Goal: Task Accomplishment & Management: Manage account settings

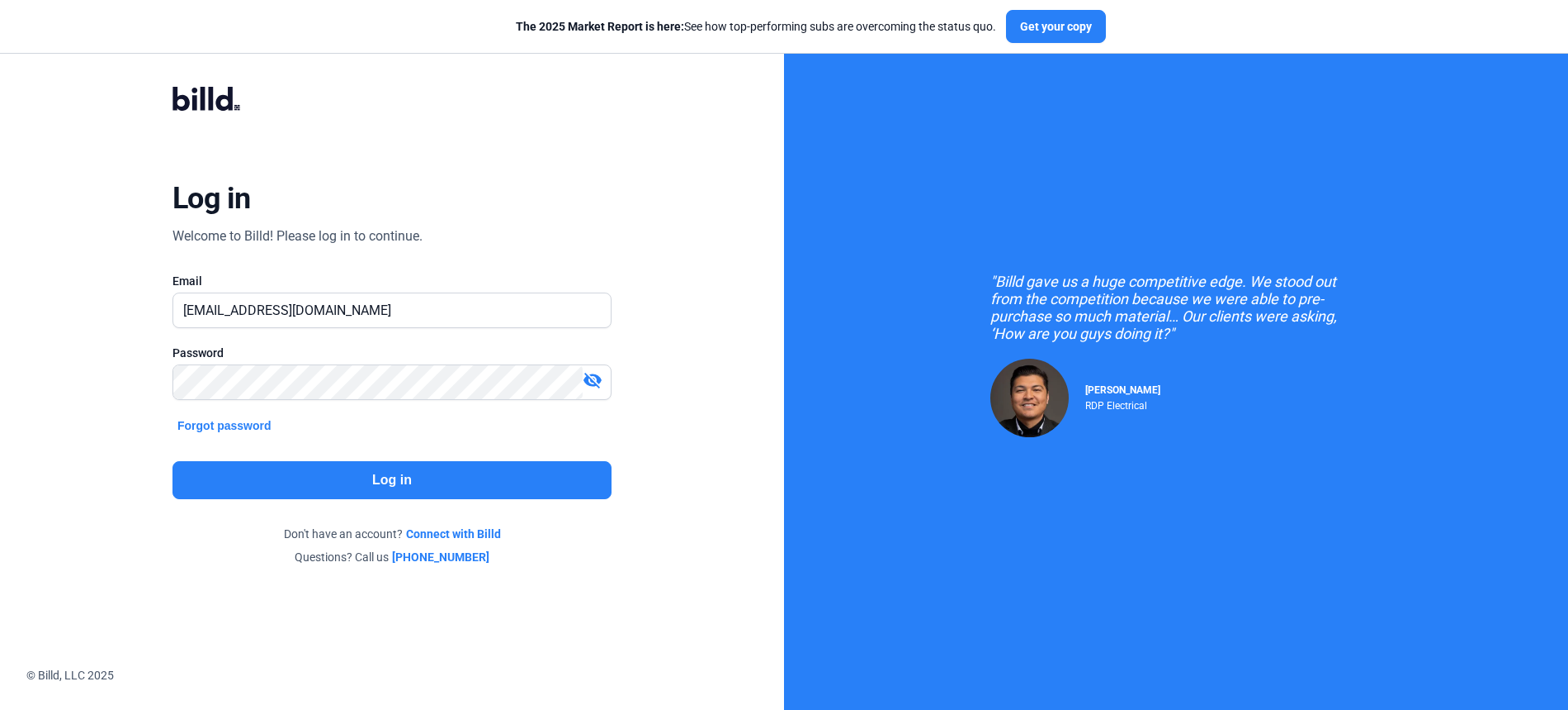
click at [197, 472] on button "Log in" at bounding box center [392, 480] width 439 height 38
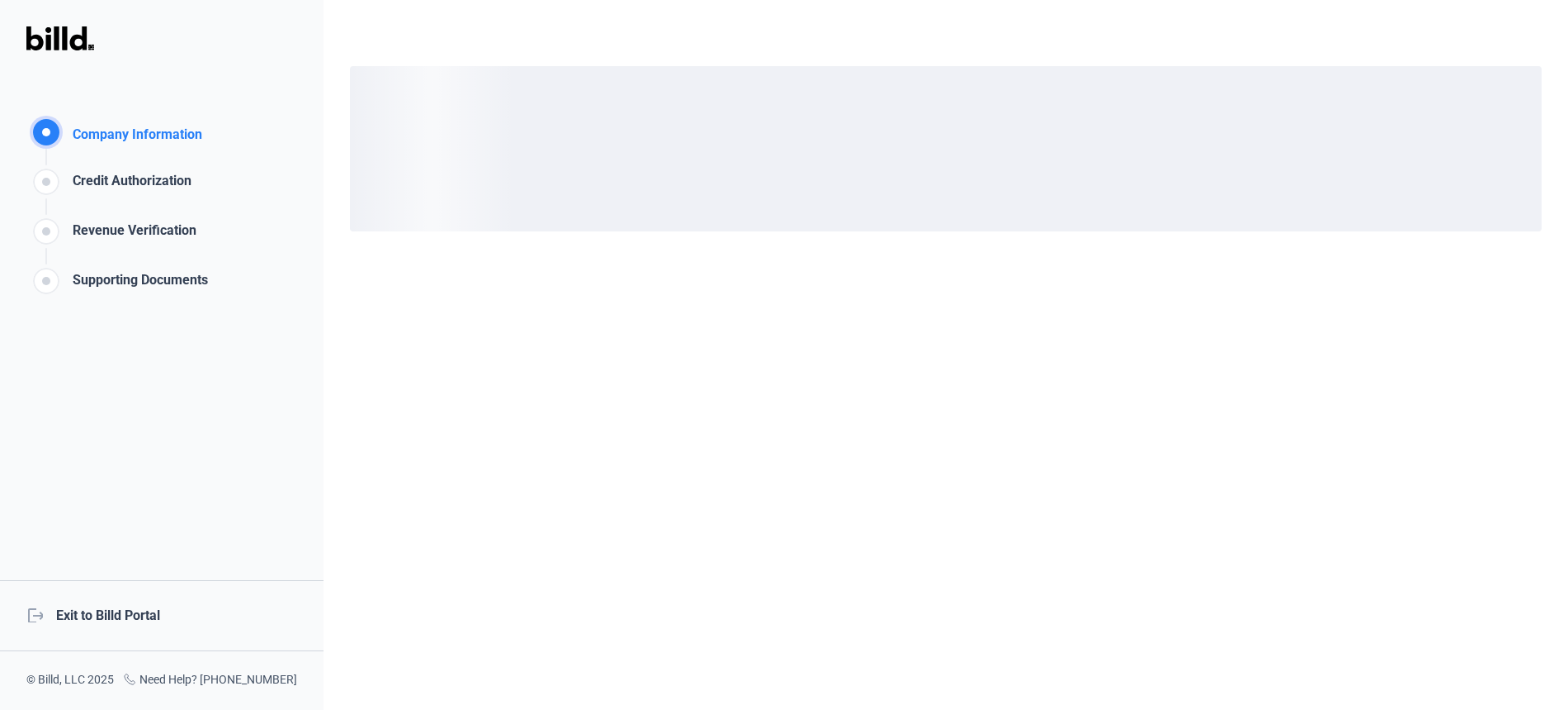
click at [141, 613] on div "logout Exit to Billd Portal" at bounding box center [162, 615] width 324 height 71
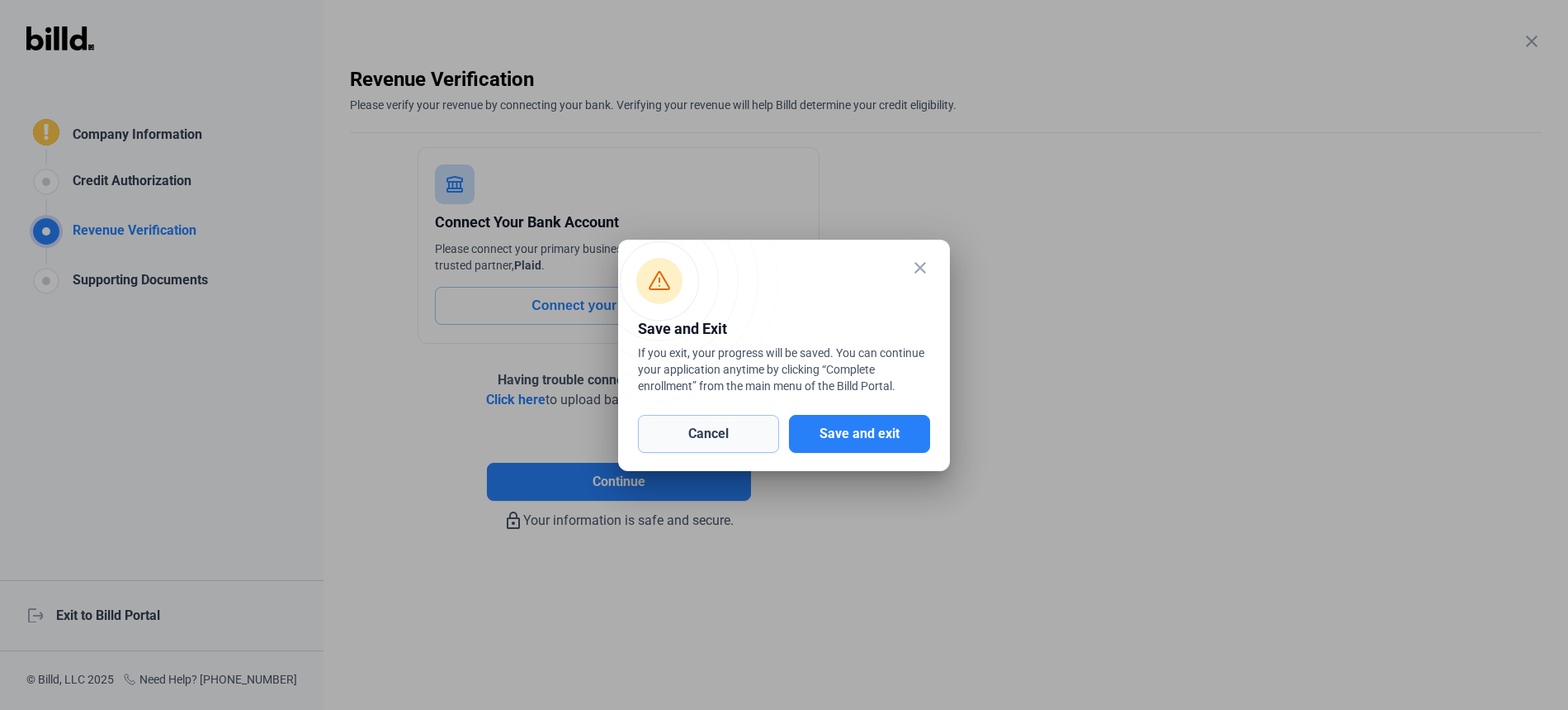
click at [738, 422] on button "Cancel" at bounding box center [709, 434] width 141 height 38
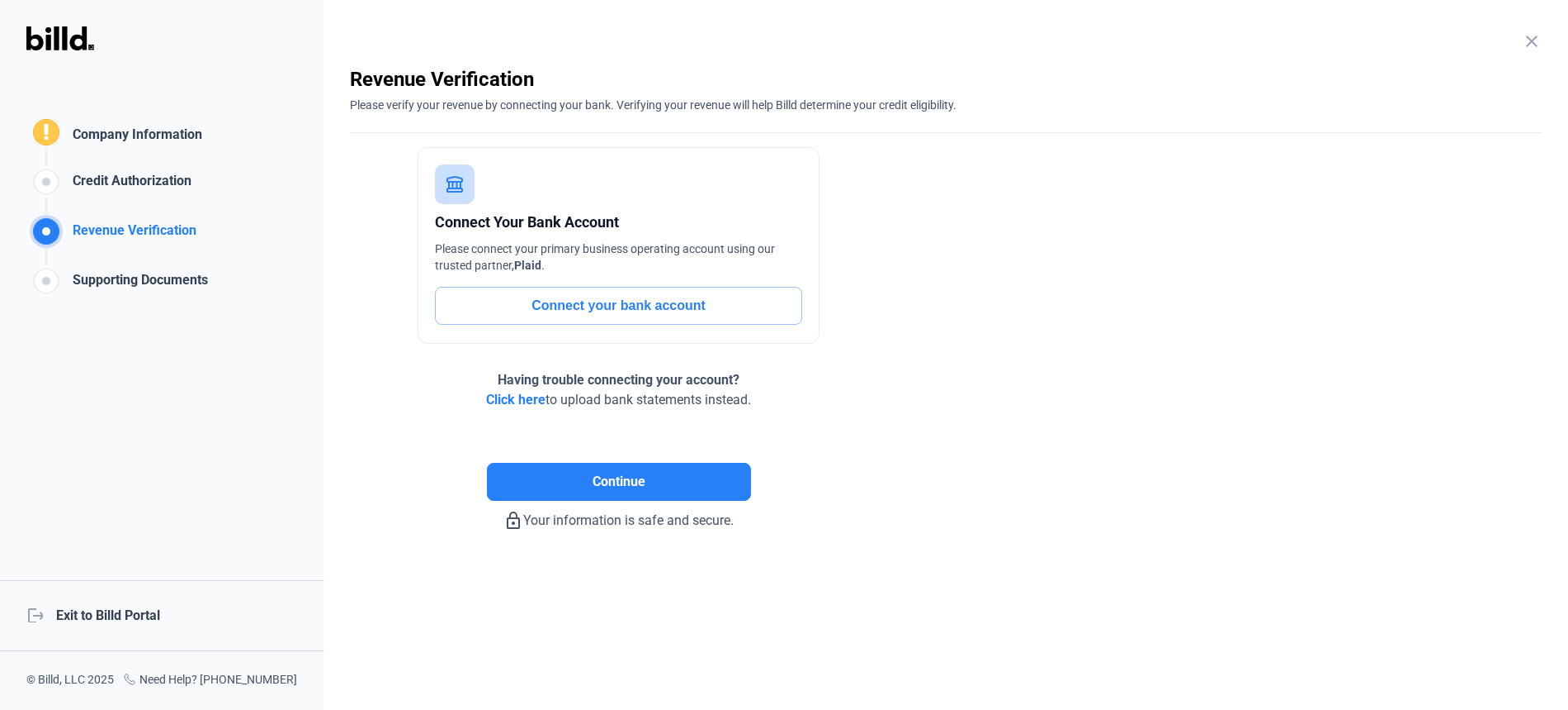
click at [202, 284] on div "Supporting Documents" at bounding box center [137, 283] width 142 height 27
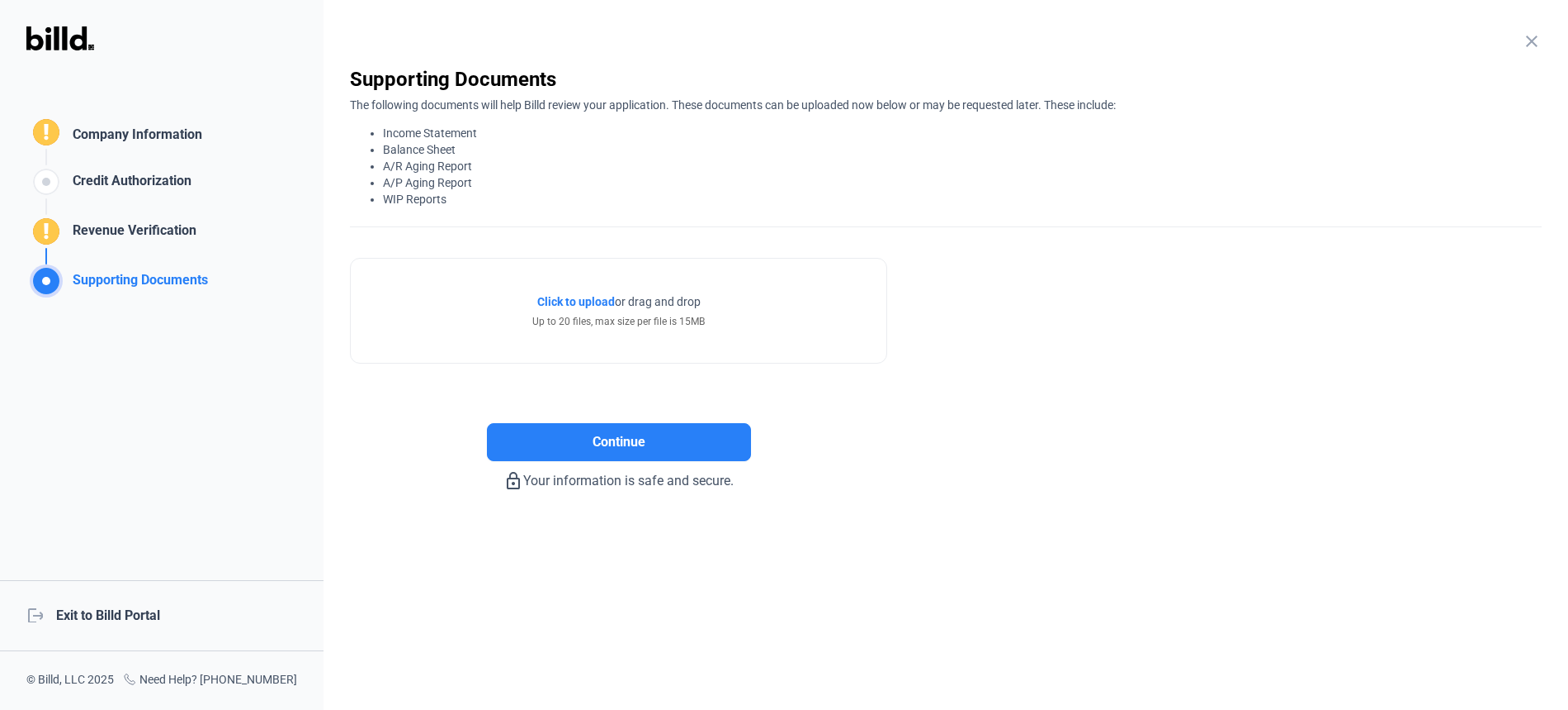
drag, startPoint x: 379, startPoint y: 131, endPoint x: 475, endPoint y: 207, distance: 122.4
click at [475, 207] on div "close Supporting Documents The following documents will help Billd review your …" at bounding box center [945, 146] width 1192 height 161
click at [443, 221] on div "close Supporting Documents The following documents will help Billd review your …" at bounding box center [945, 146] width 1192 height 161
click at [153, 600] on div "logout Exit to Billd Portal" at bounding box center [162, 615] width 324 height 71
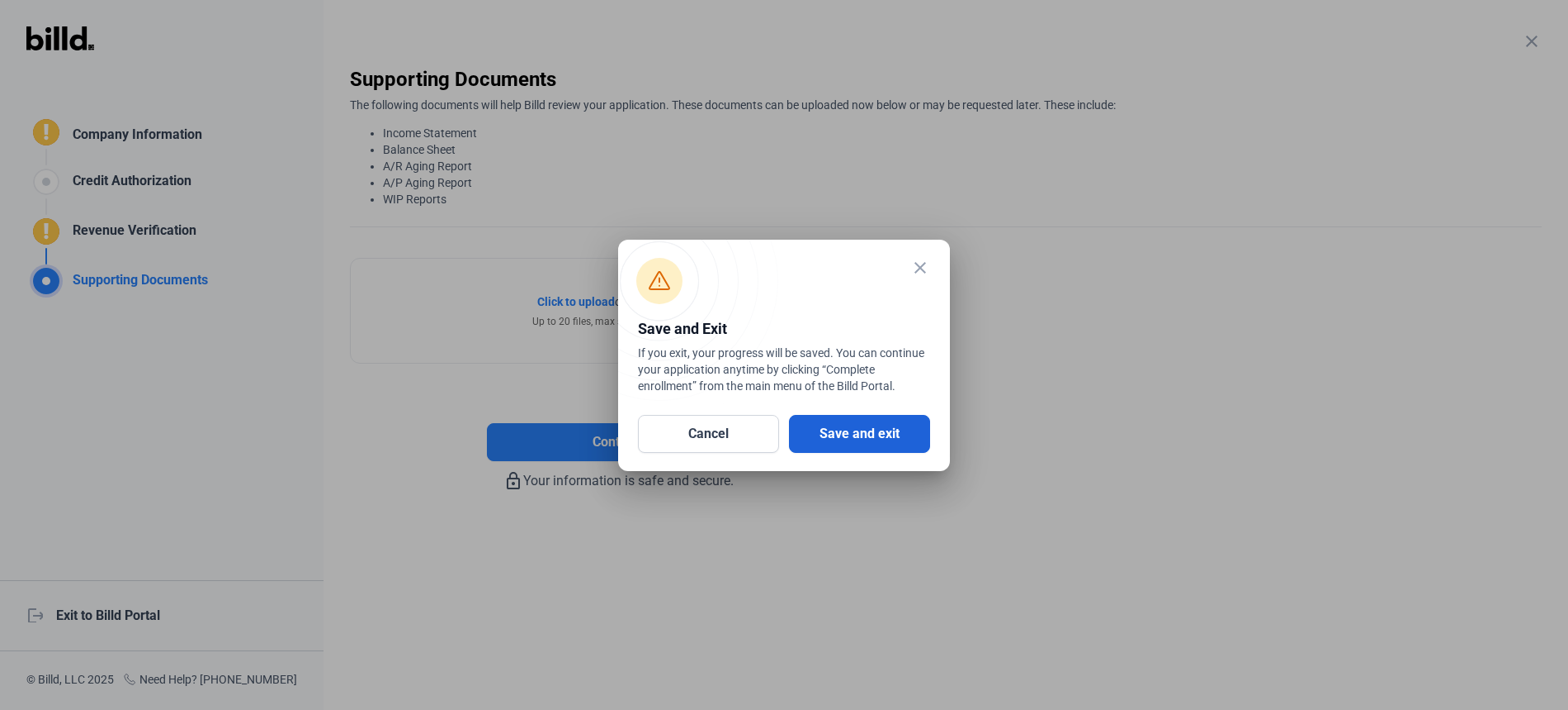
click at [904, 431] on button "Save and exit" at bounding box center [859, 434] width 141 height 38
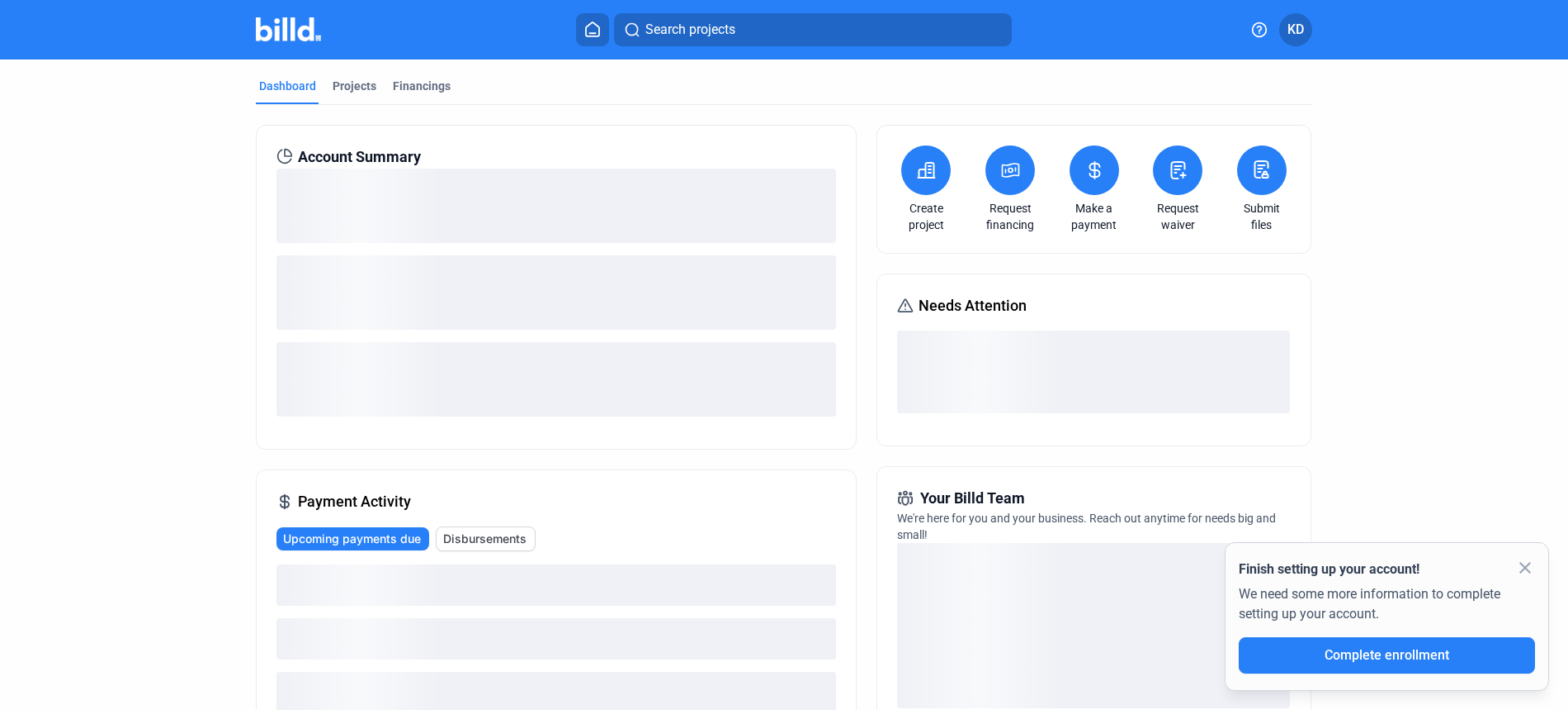
click at [1287, 44] on button "KD" at bounding box center [1295, 29] width 33 height 33
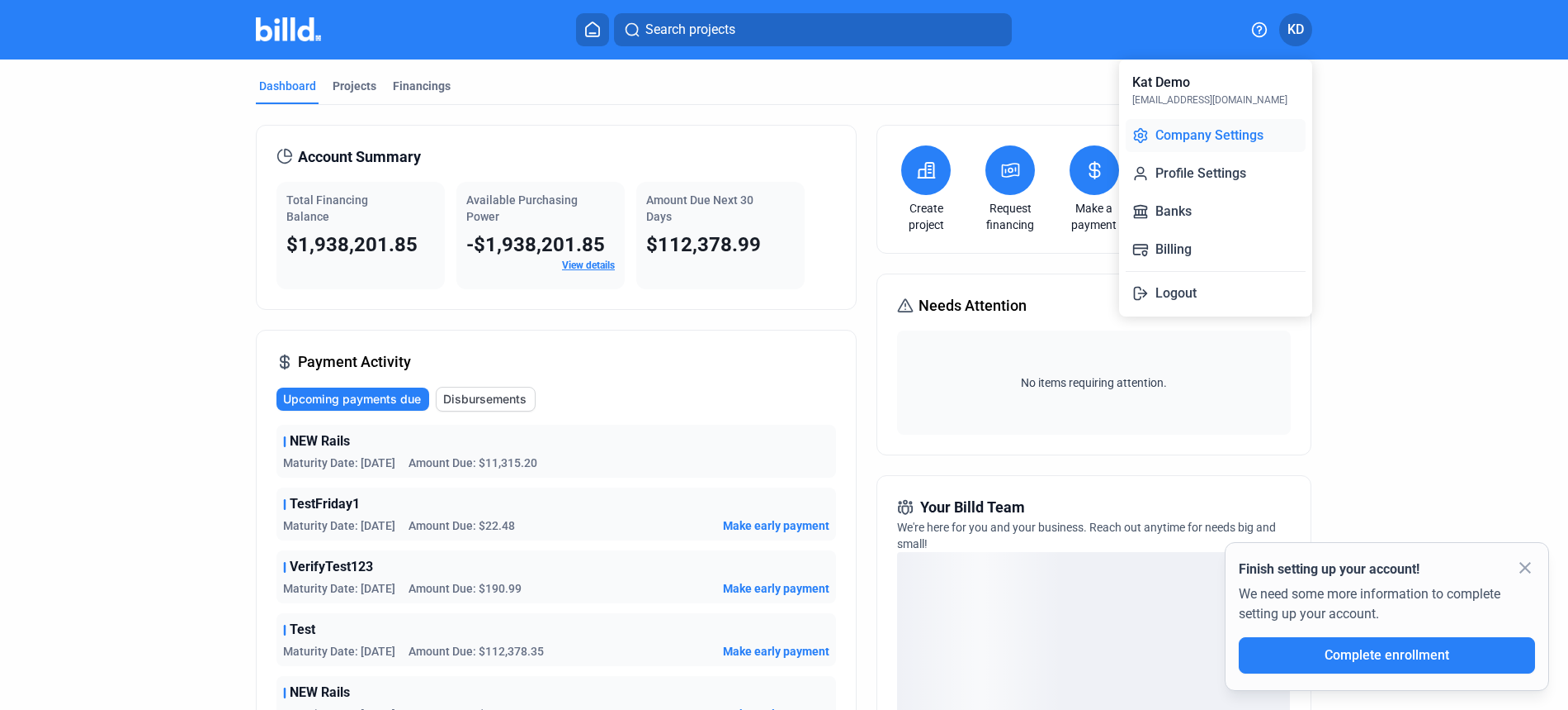
click at [1205, 141] on button "Company Settings" at bounding box center [1216, 135] width 180 height 33
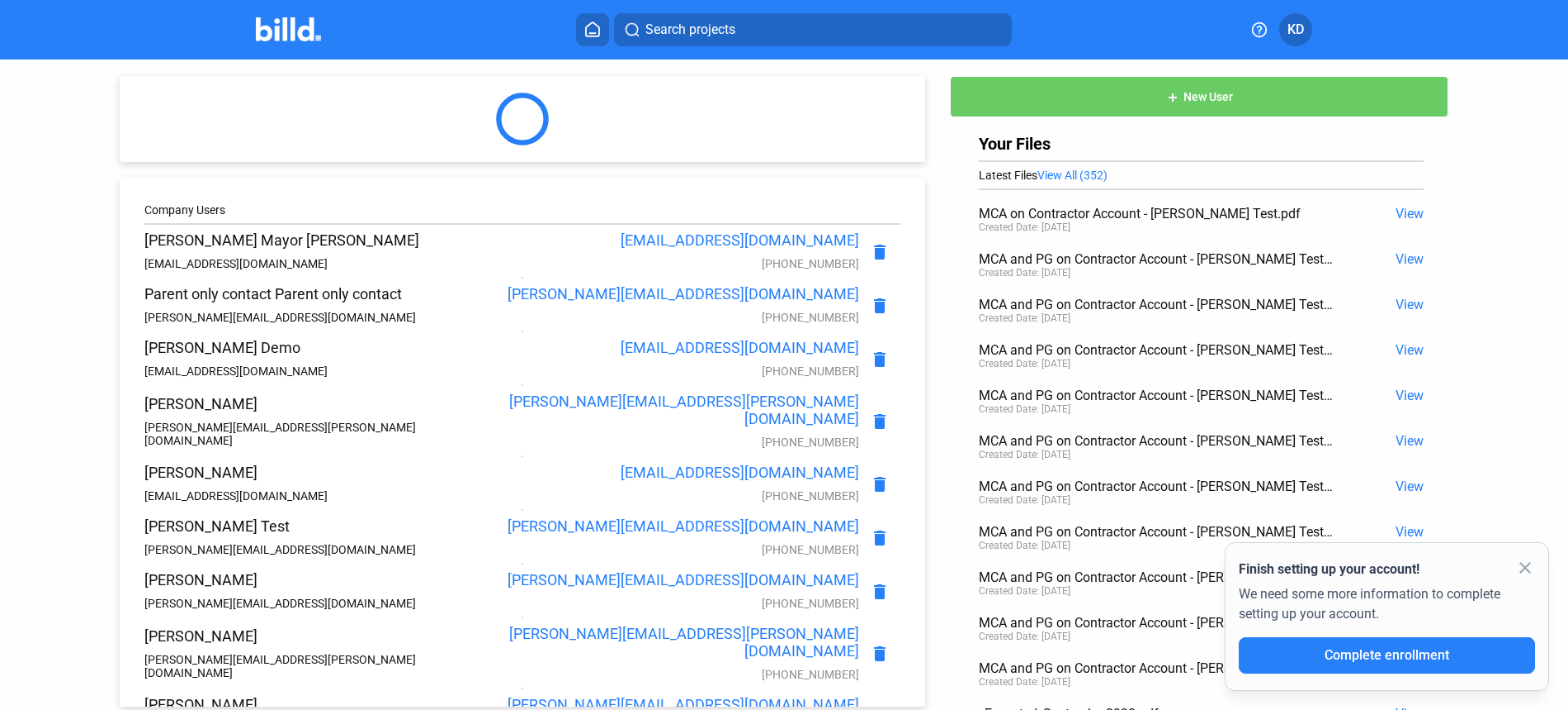
click at [1294, 23] on span "KD" at bounding box center [1296, 30] width 17 height 20
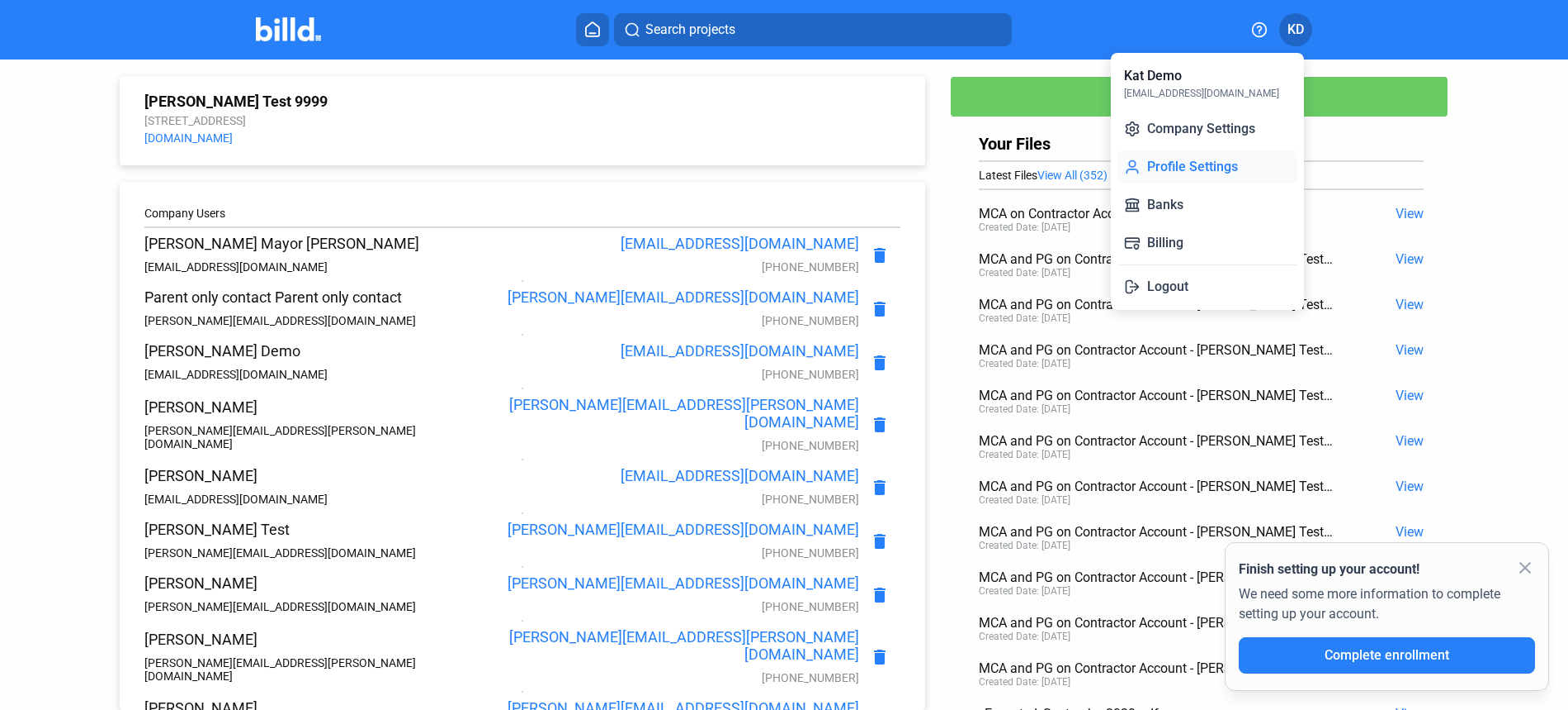
click at [1215, 168] on button "Profile Settings" at bounding box center [1207, 166] width 180 height 33
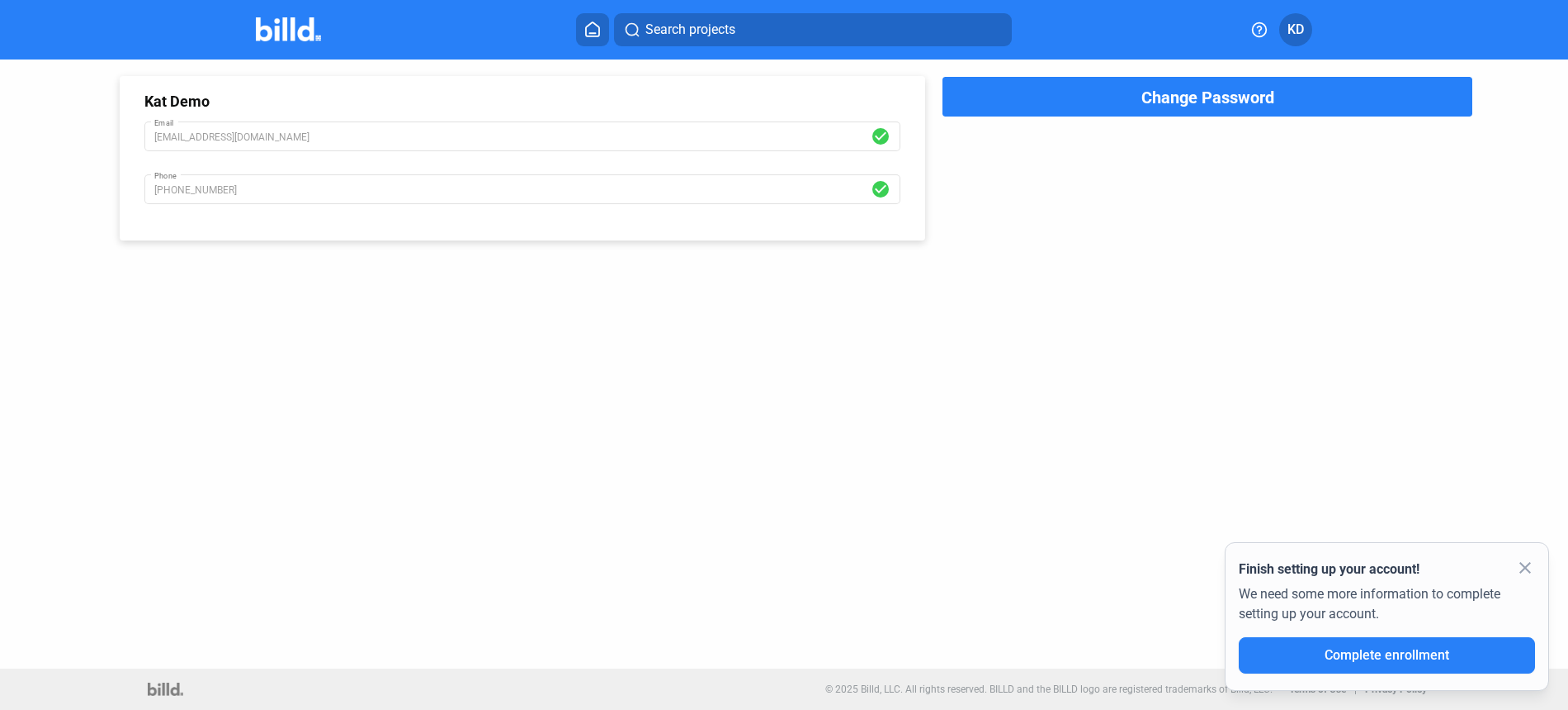
click at [1300, 23] on span "KD" at bounding box center [1296, 30] width 17 height 20
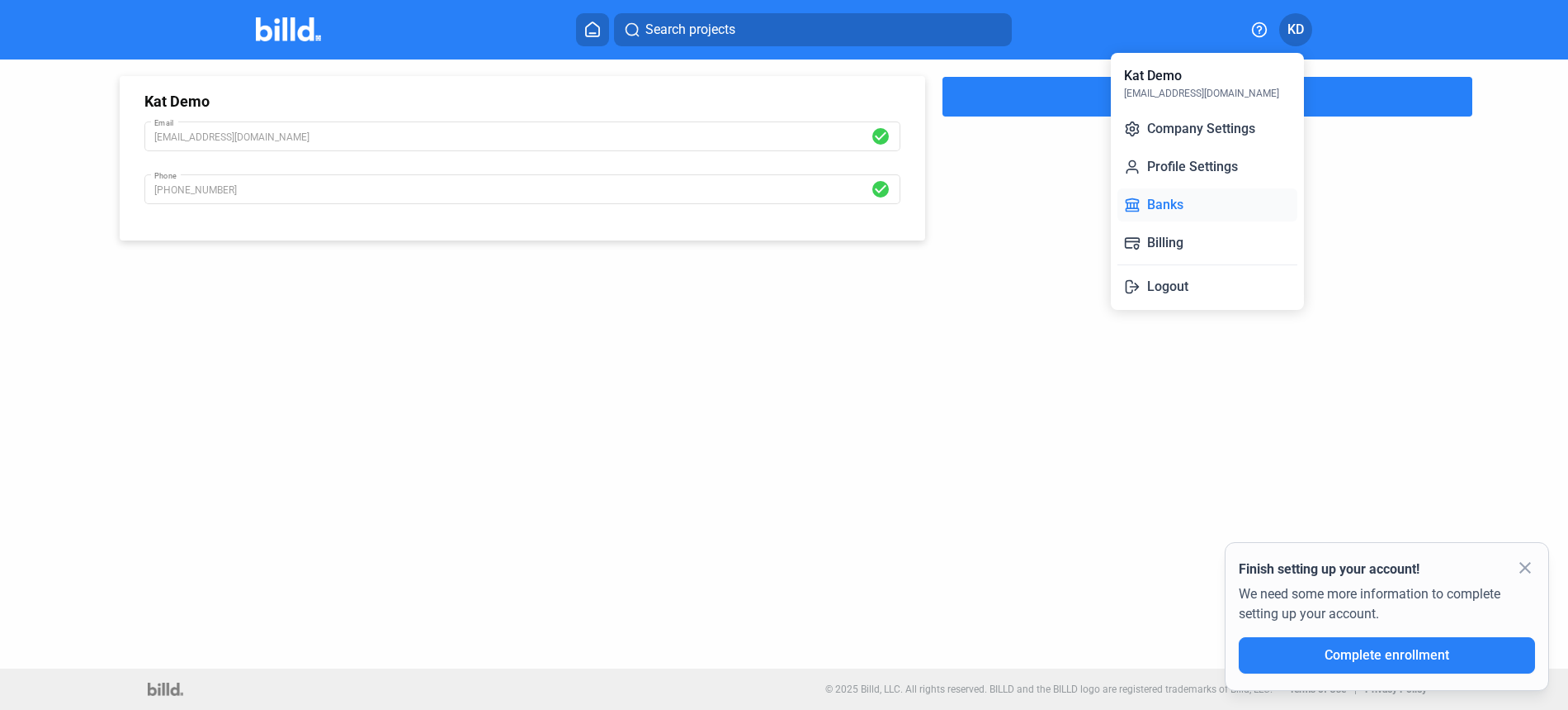
click at [1179, 199] on button "Banks" at bounding box center [1207, 204] width 180 height 33
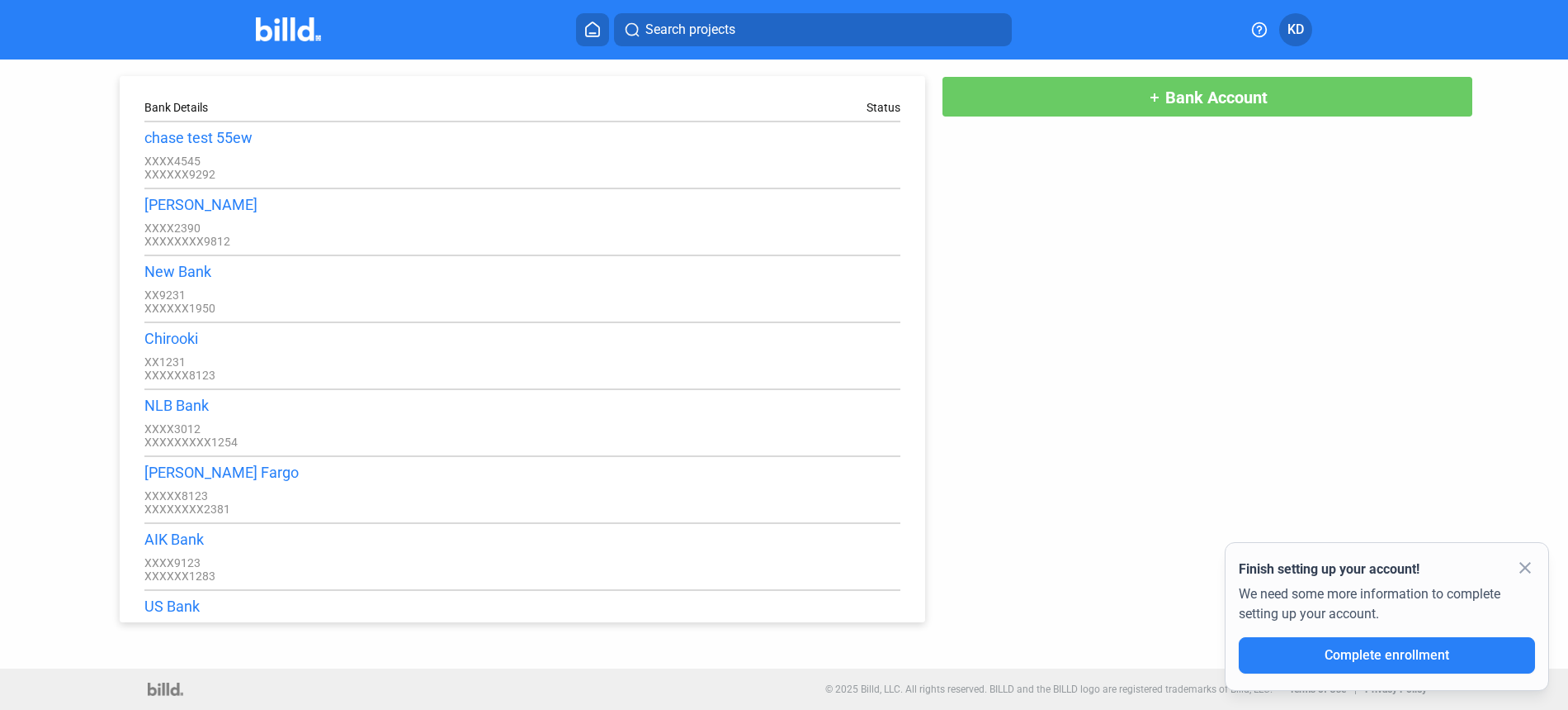
click at [1289, 30] on span "KD" at bounding box center [1296, 30] width 17 height 20
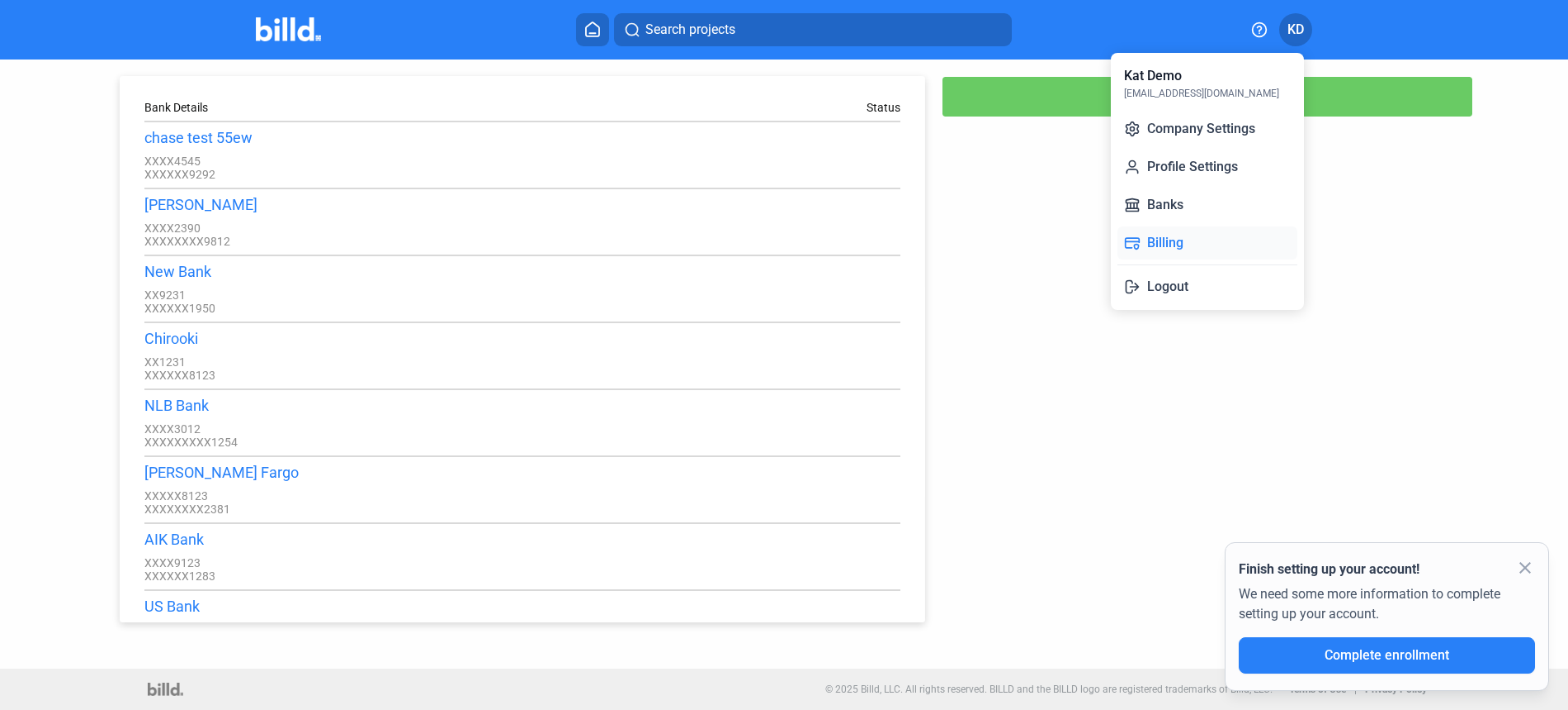
click at [1184, 244] on button "Billing" at bounding box center [1207, 242] width 180 height 33
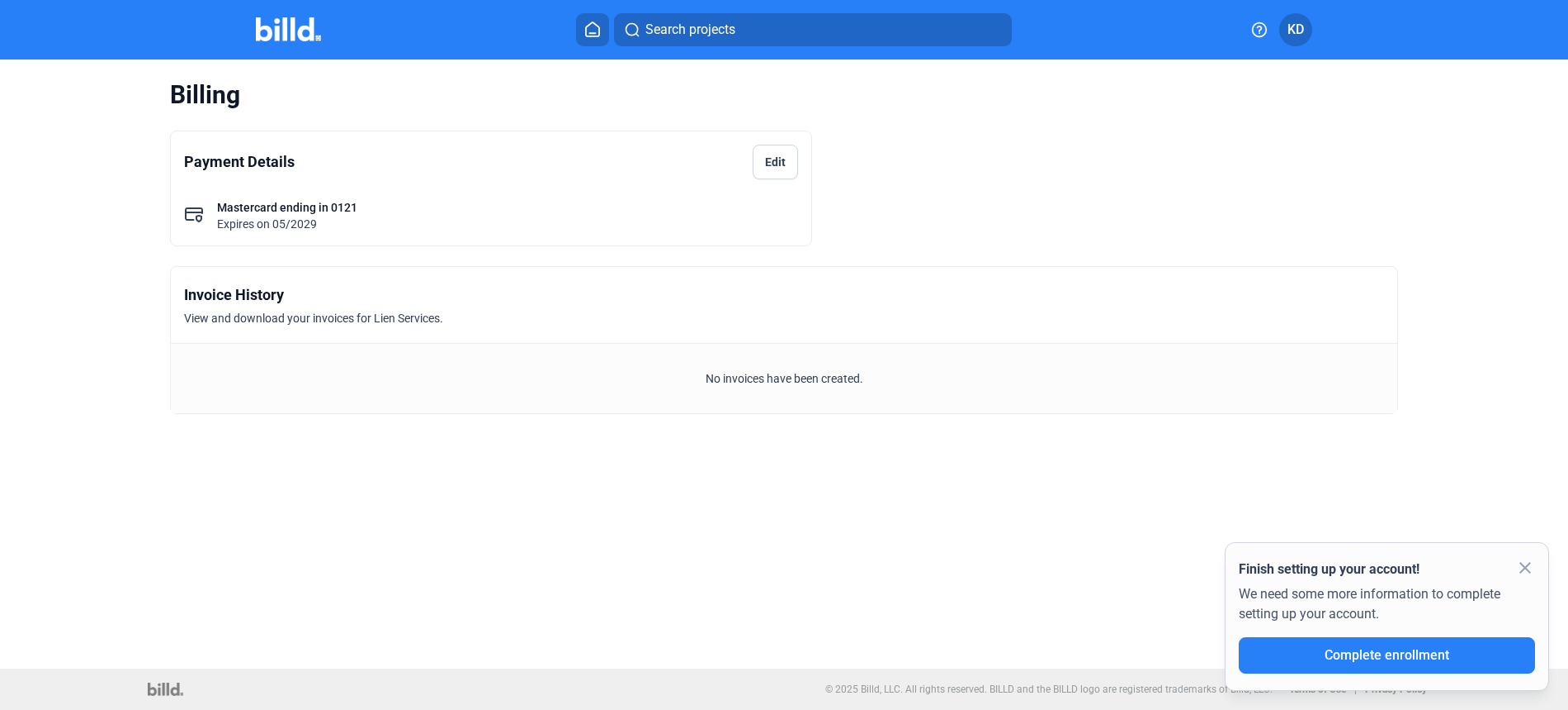
click at [1297, 31] on span "KD" at bounding box center [1296, 30] width 17 height 20
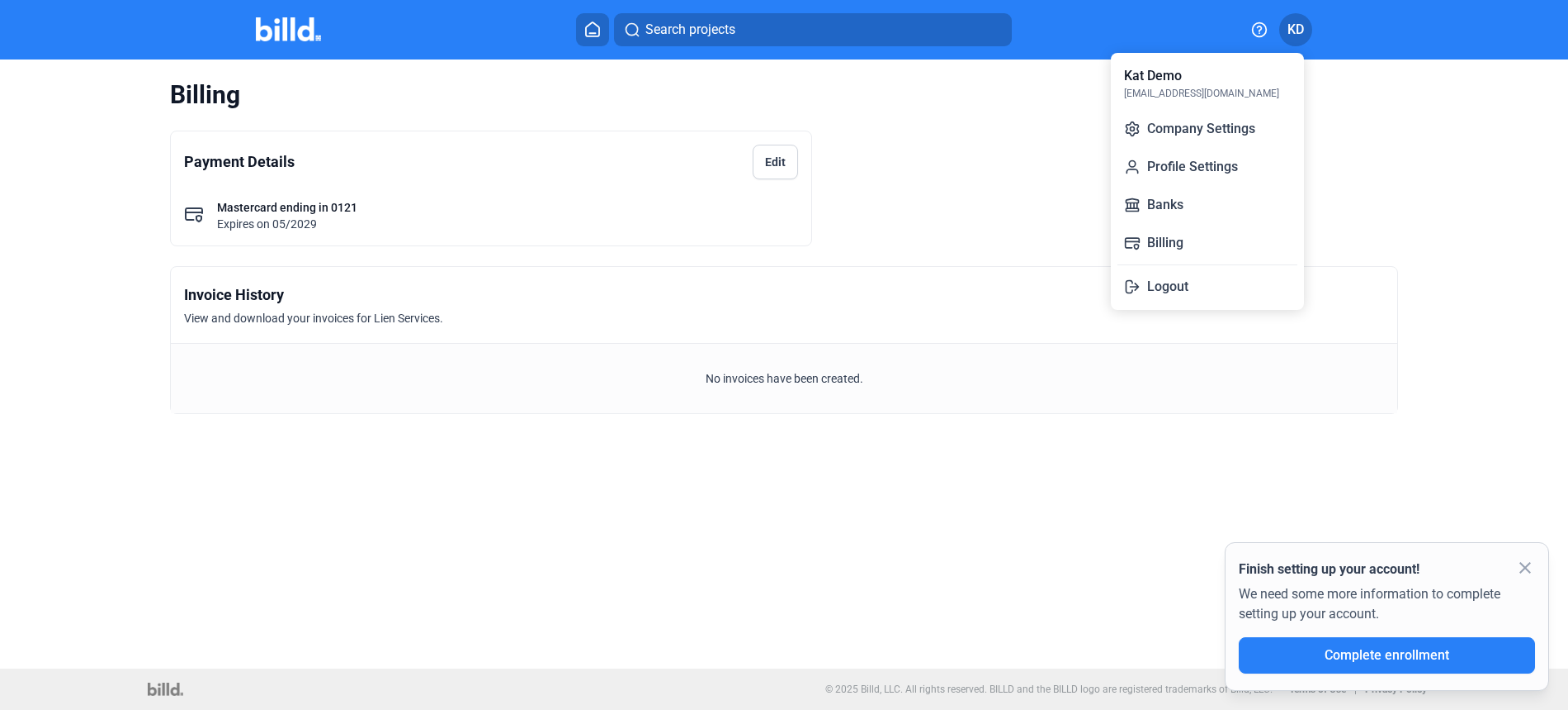
click at [1178, 82] on div "Kat Demo" at bounding box center [1153, 76] width 58 height 20
click at [306, 34] on div at bounding box center [784, 355] width 1568 height 710
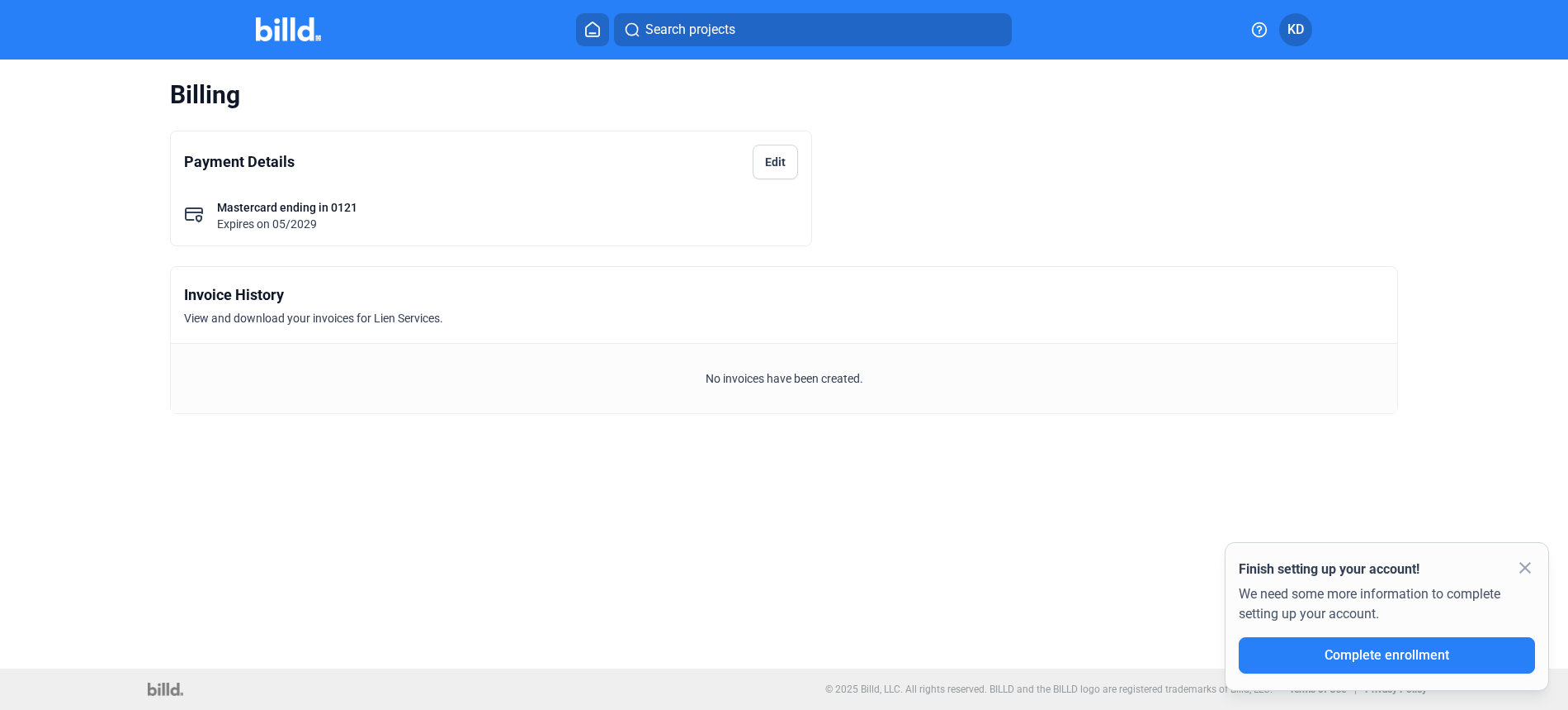
click at [584, 36] on home-icon at bounding box center [593, 29] width 20 height 16
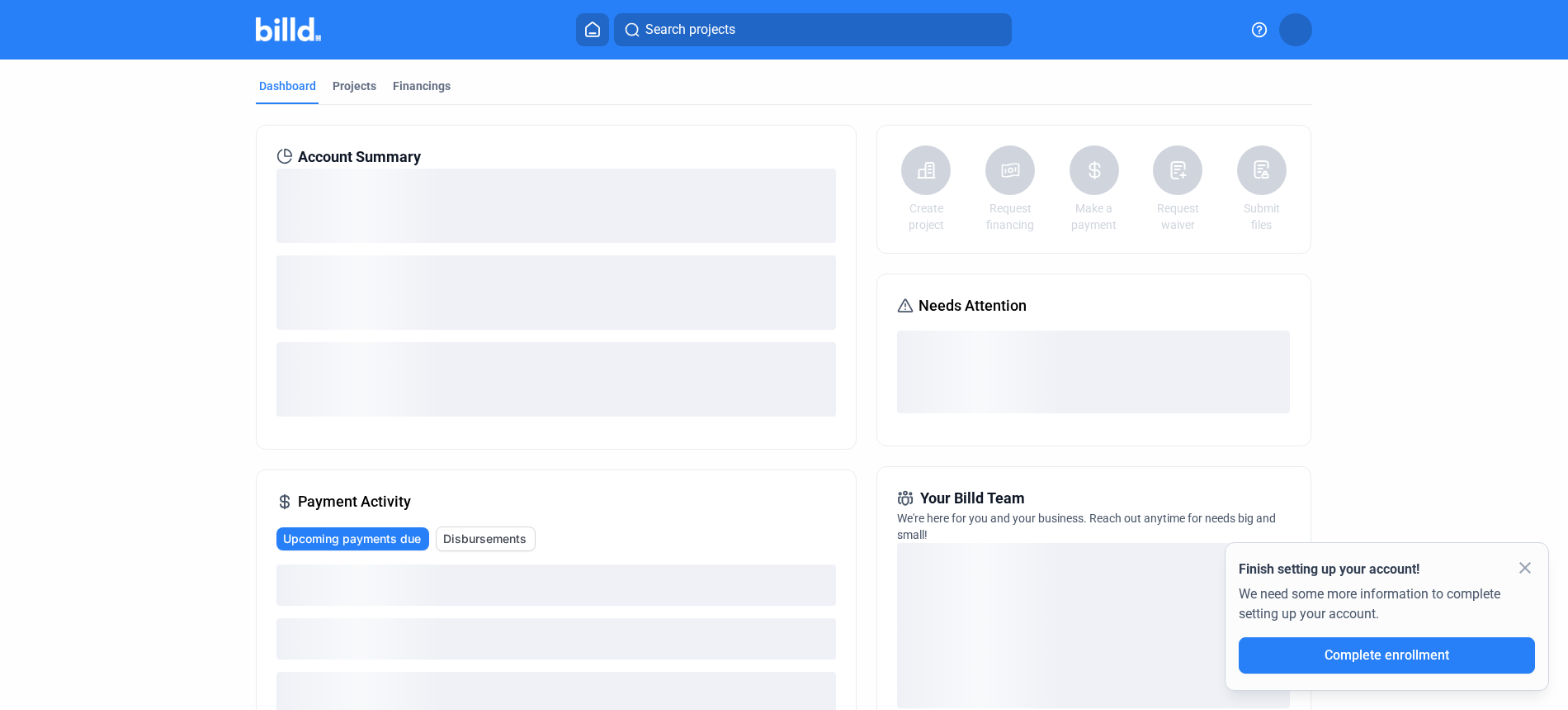
click at [277, 40] on img at bounding box center [288, 29] width 65 height 24
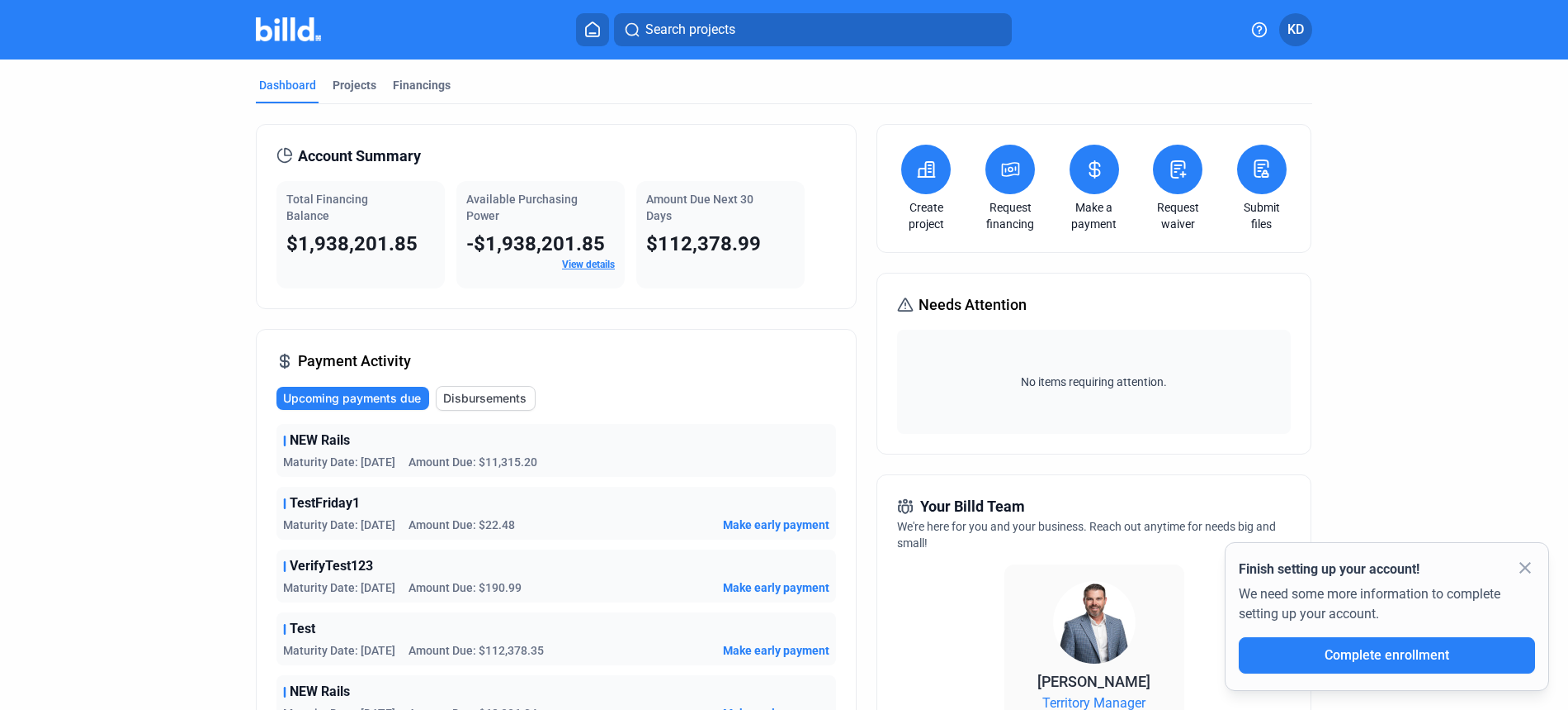
scroll to position [484, 0]
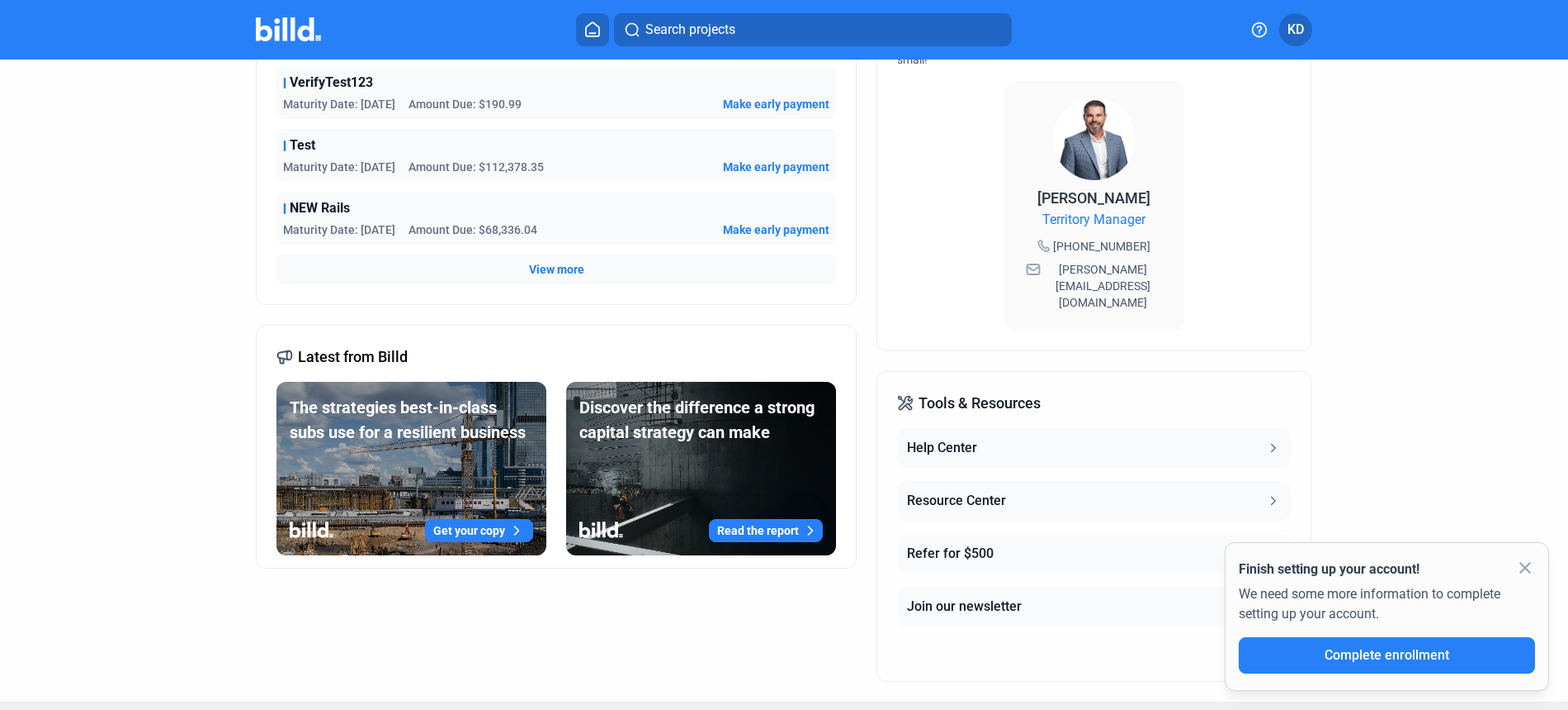
click at [1533, 563] on mat-icon "close" at bounding box center [1526, 568] width 20 height 20
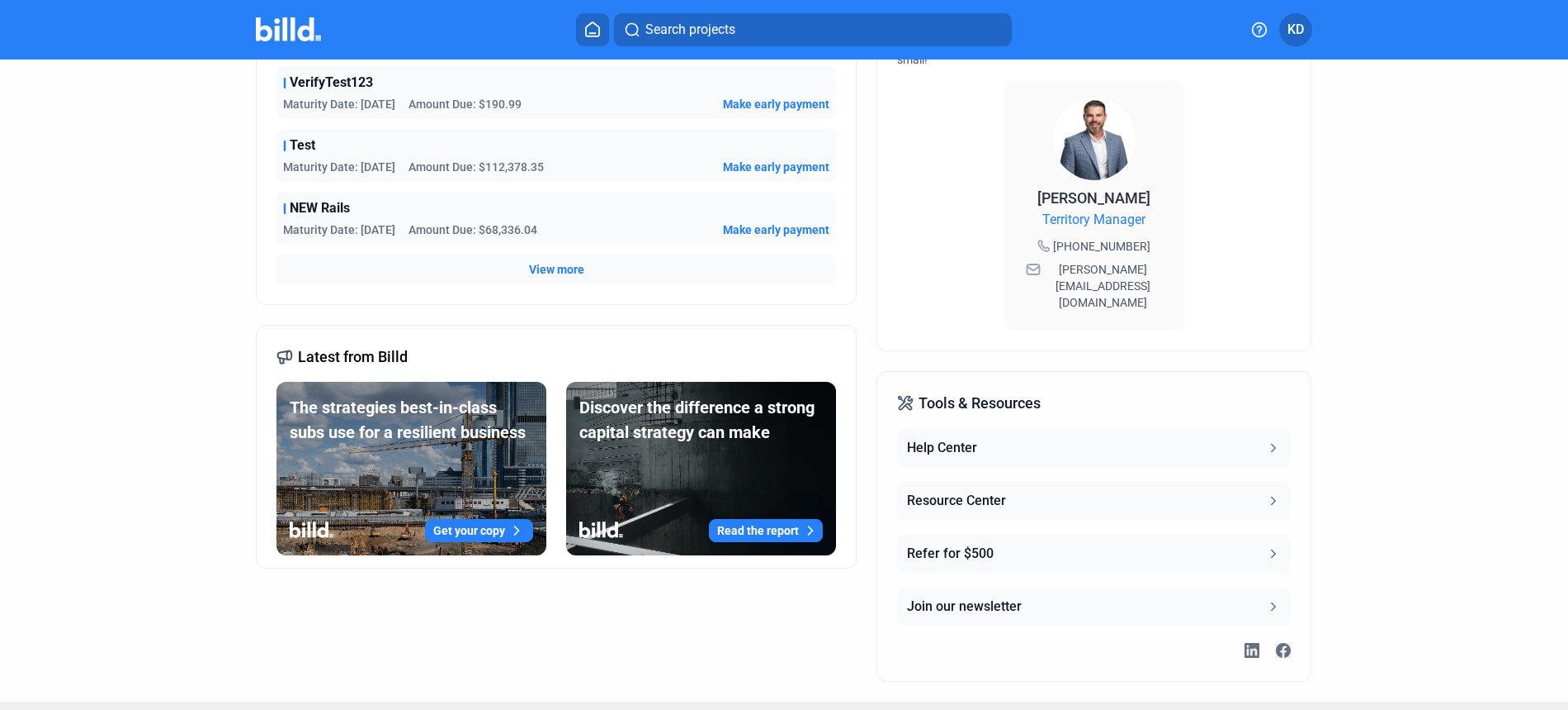
scroll to position [0, 0]
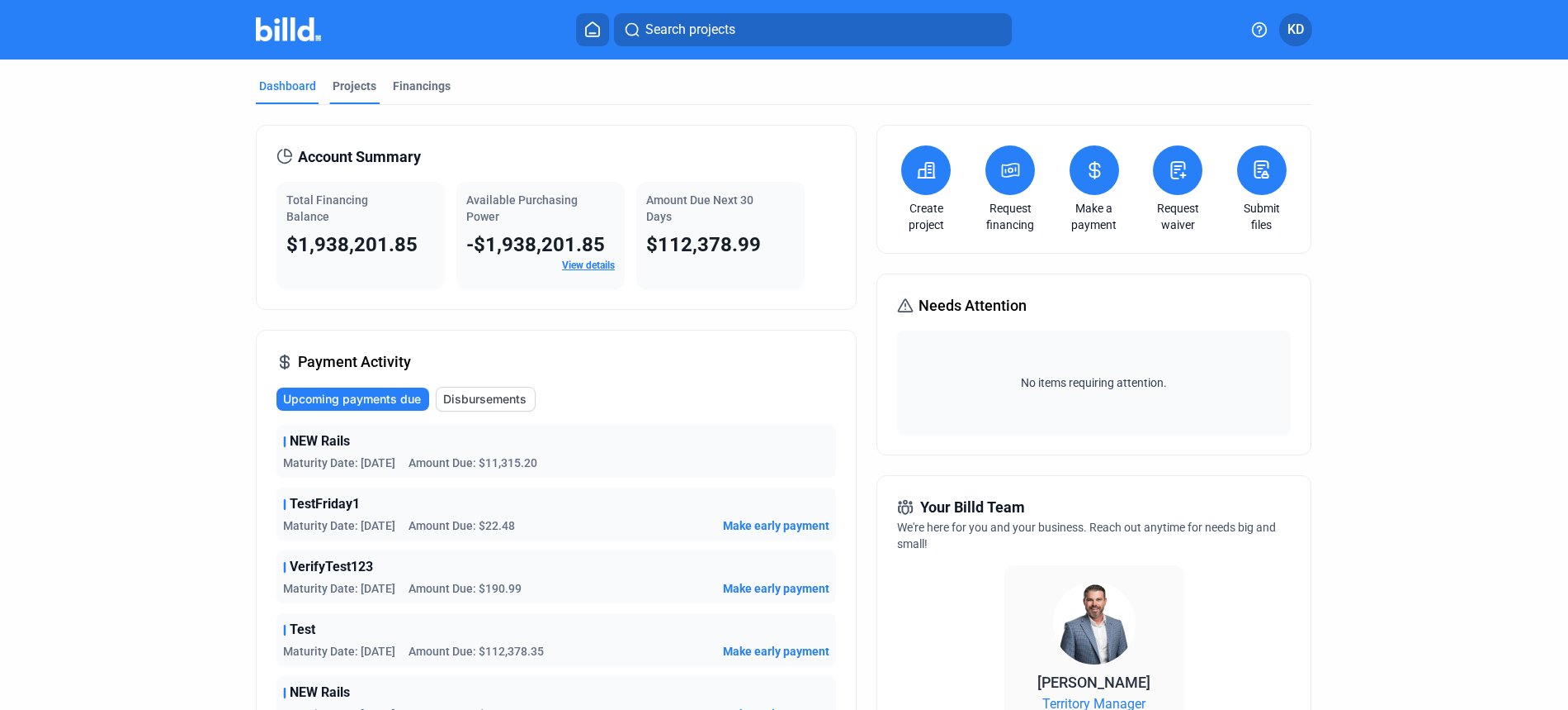
click at [362, 86] on div "Projects" at bounding box center [355, 86] width 44 height 17
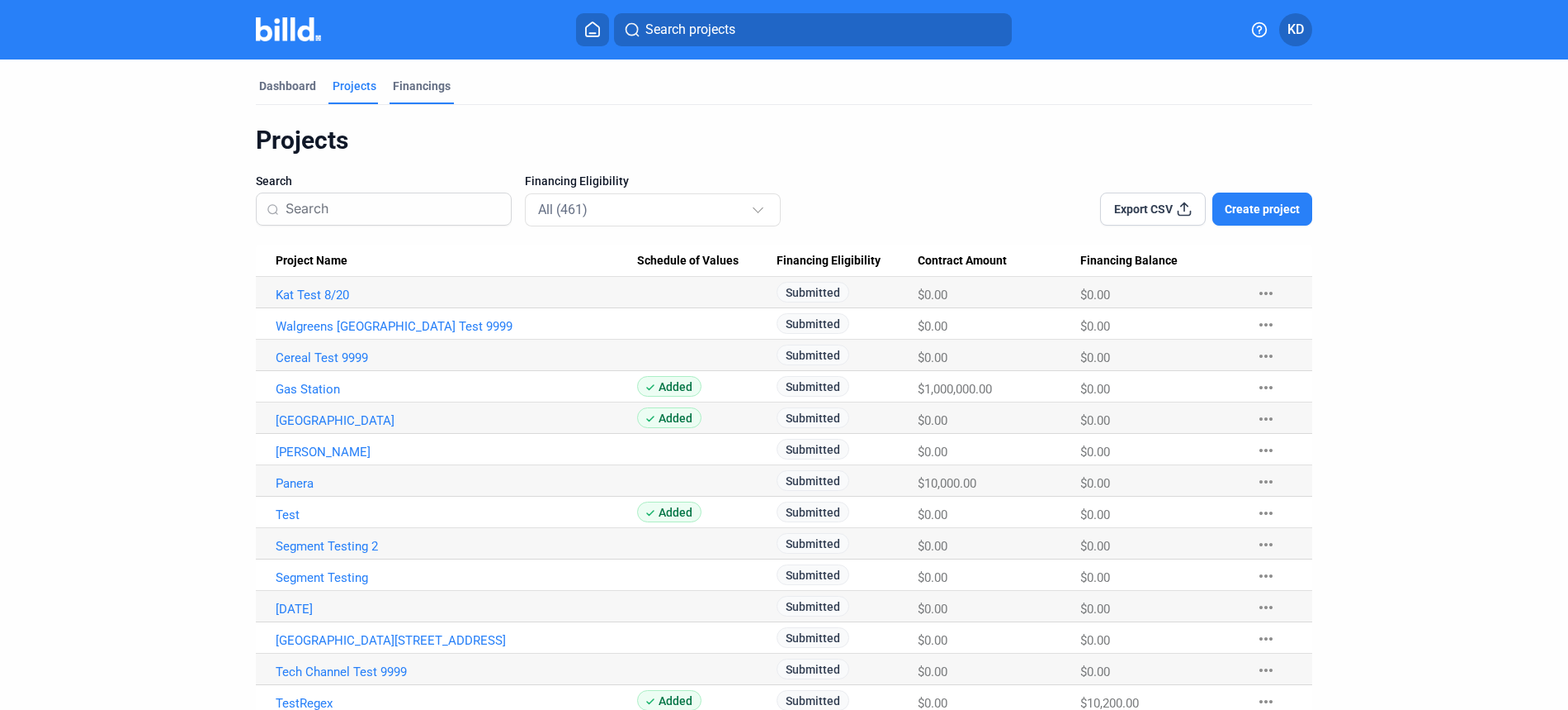
click at [411, 91] on div "Financings" at bounding box center [422, 86] width 58 height 17
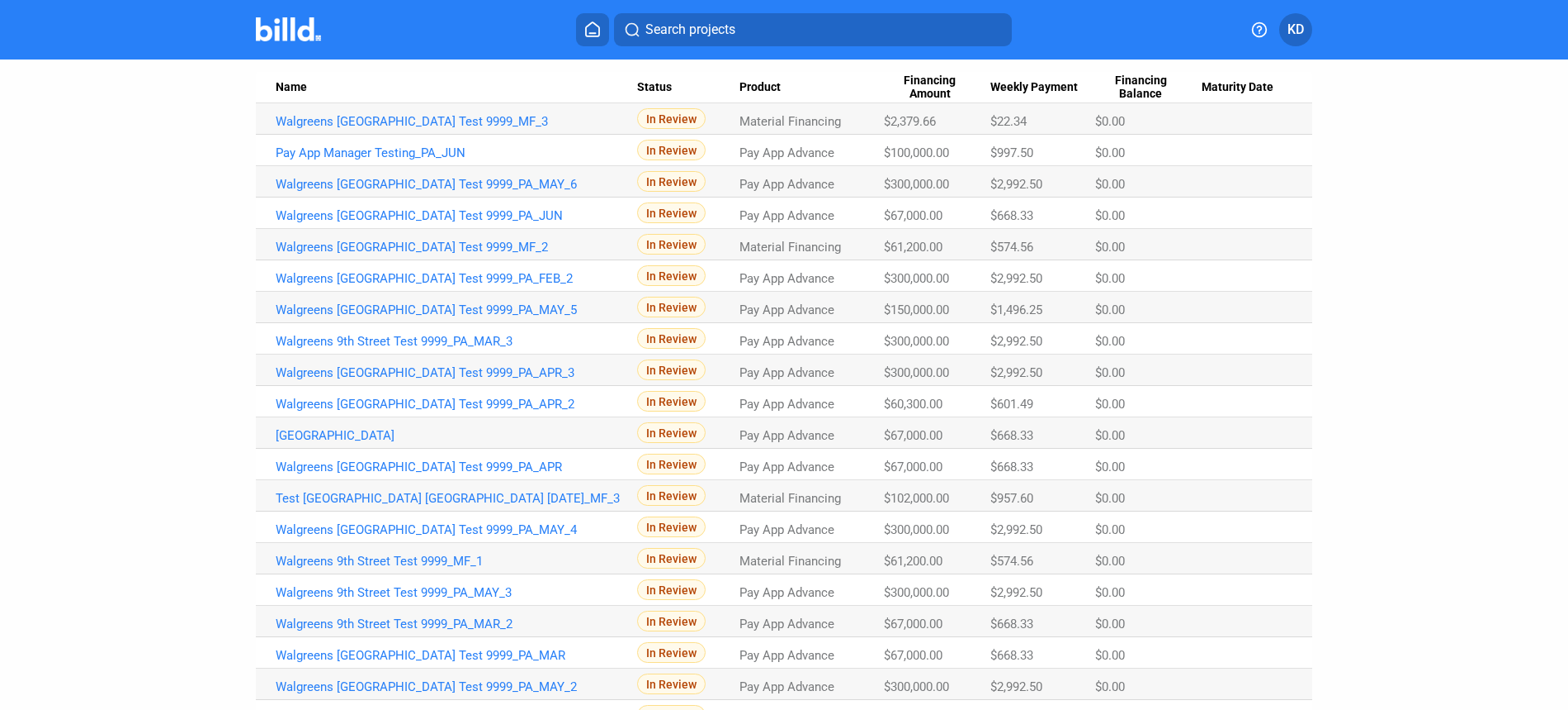
scroll to position [175, 0]
click at [433, 127] on link "Walgreens [GEOGRAPHIC_DATA] Test 9999_PA_APR_2" at bounding box center [457, 119] width 362 height 15
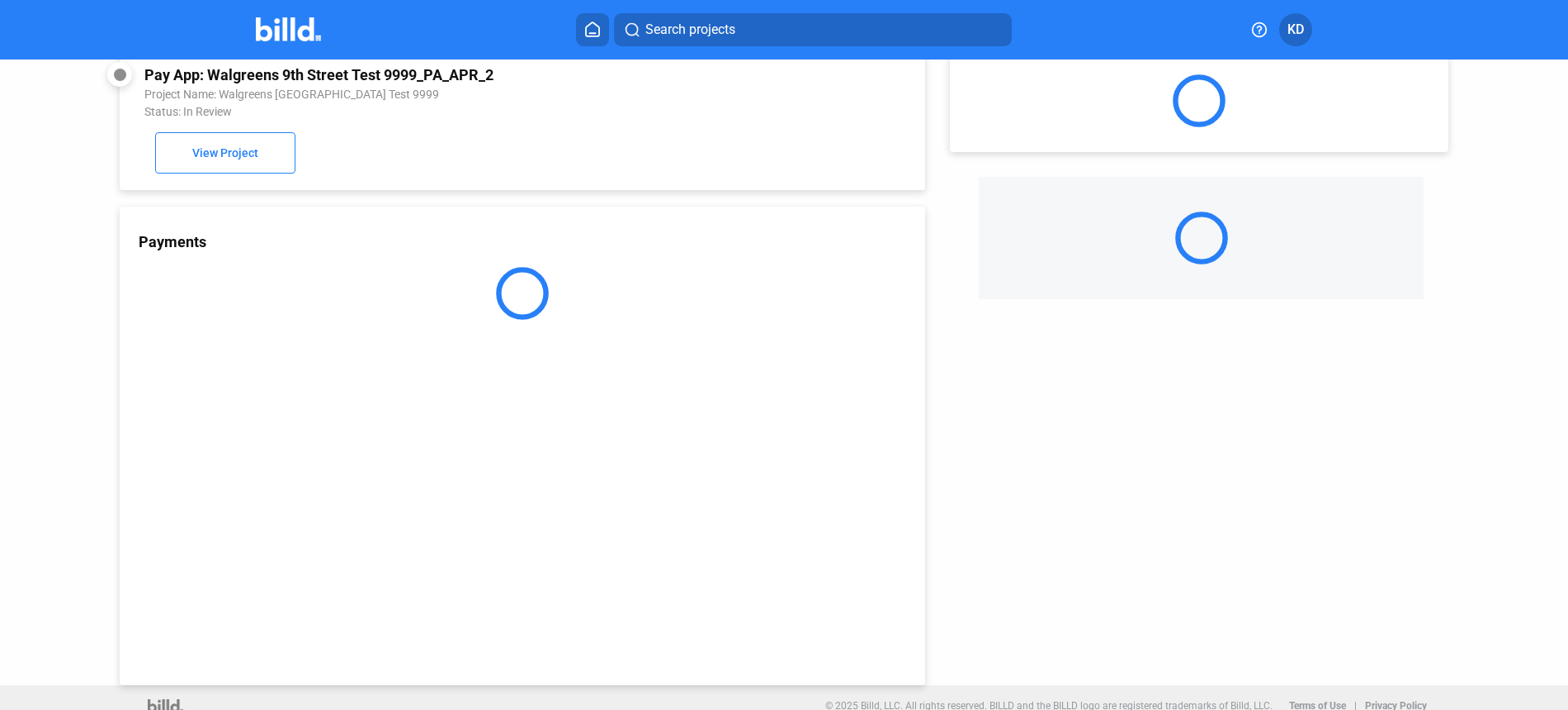
scroll to position [44, 0]
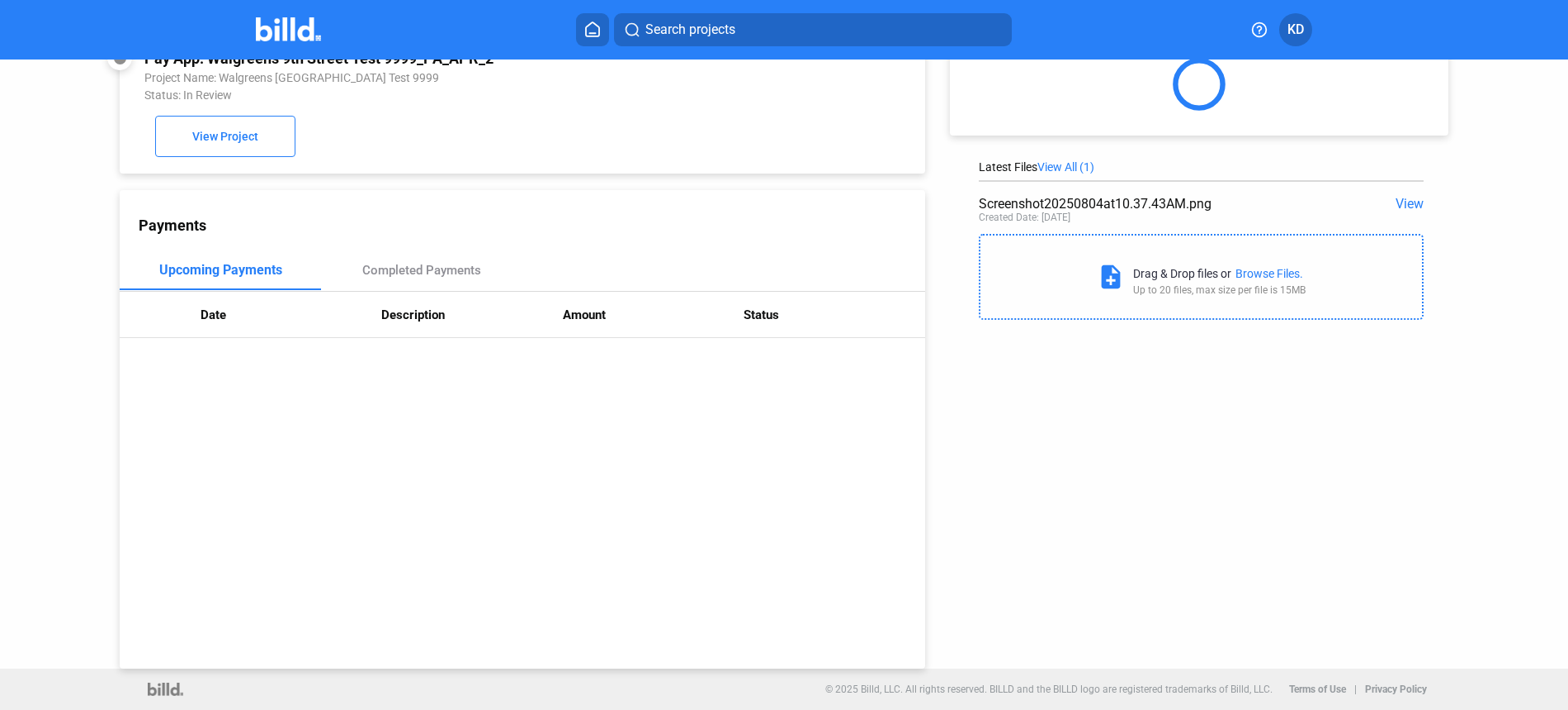
click at [1267, 271] on div "Browse Files." at bounding box center [1270, 273] width 68 height 13
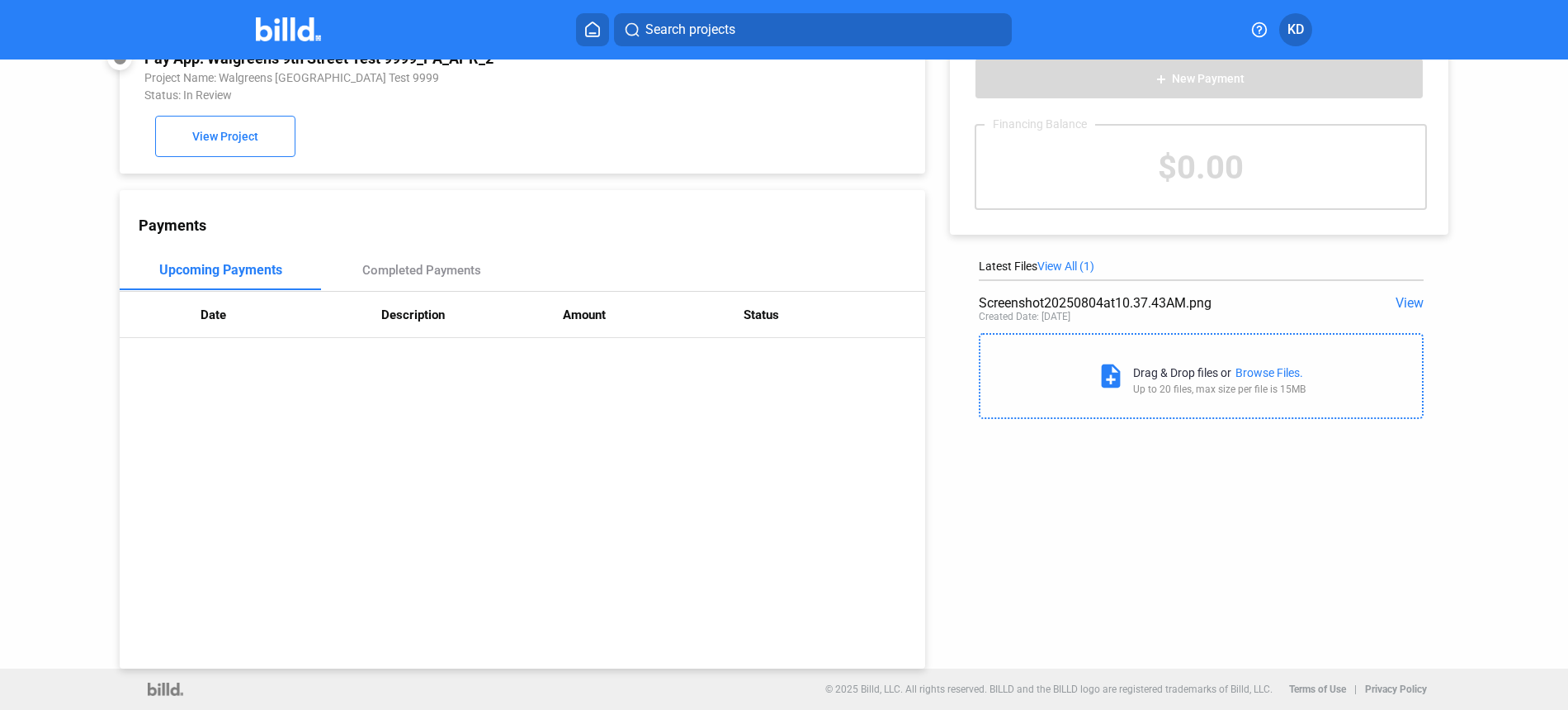
scroll to position [0, 0]
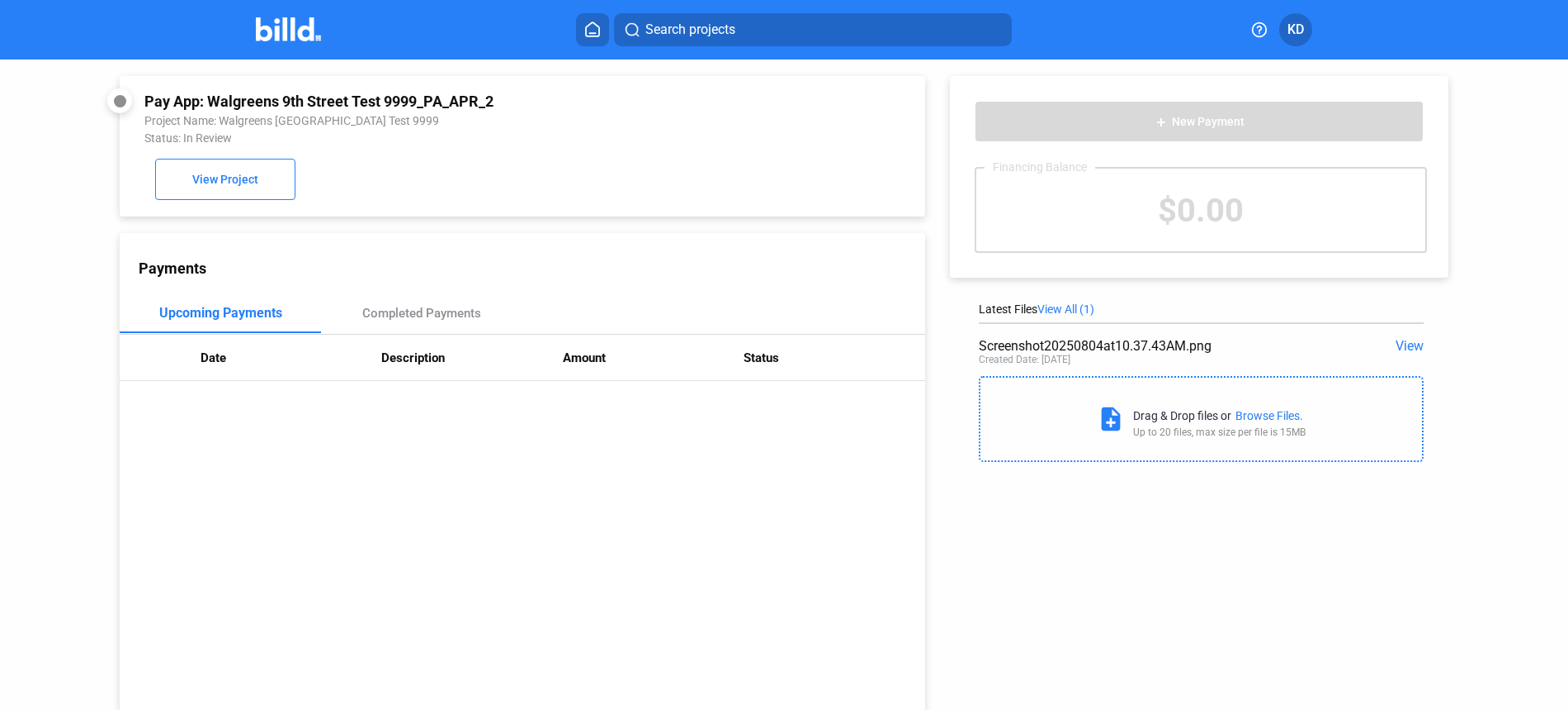
click at [280, 24] on img at bounding box center [288, 29] width 65 height 24
